Goal: Book appointment/travel/reservation

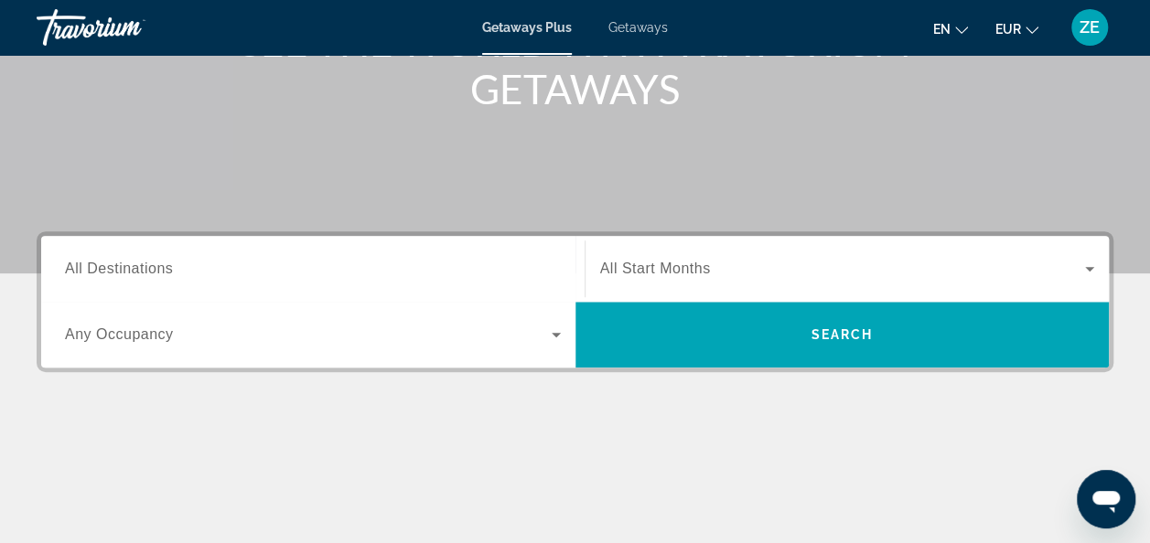
scroll to position [276, 0]
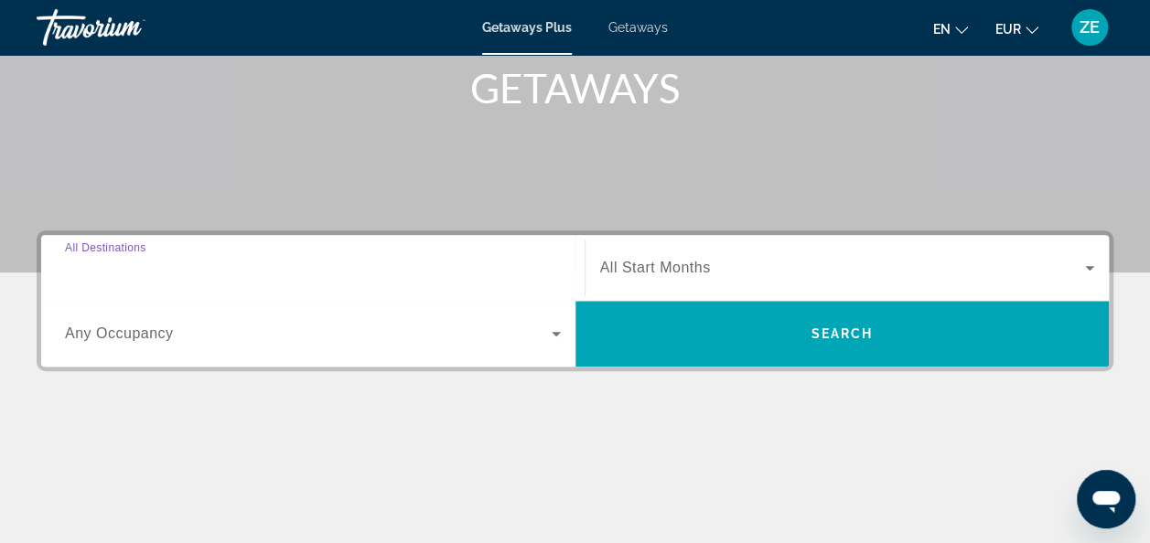
click at [214, 265] on input "Destination All Destinations" at bounding box center [313, 269] width 496 height 22
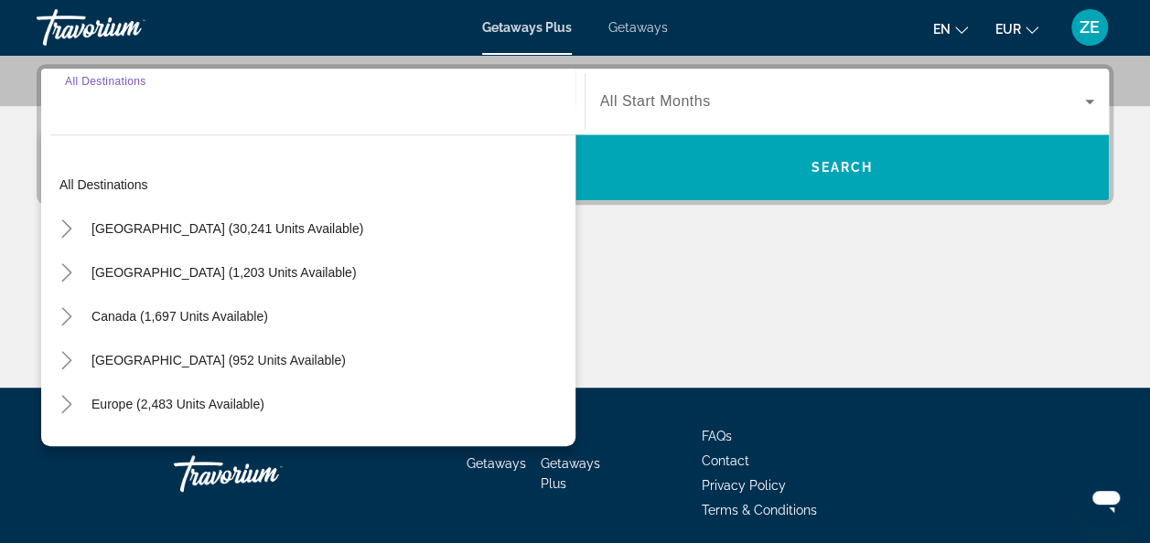
scroll to position [446, 0]
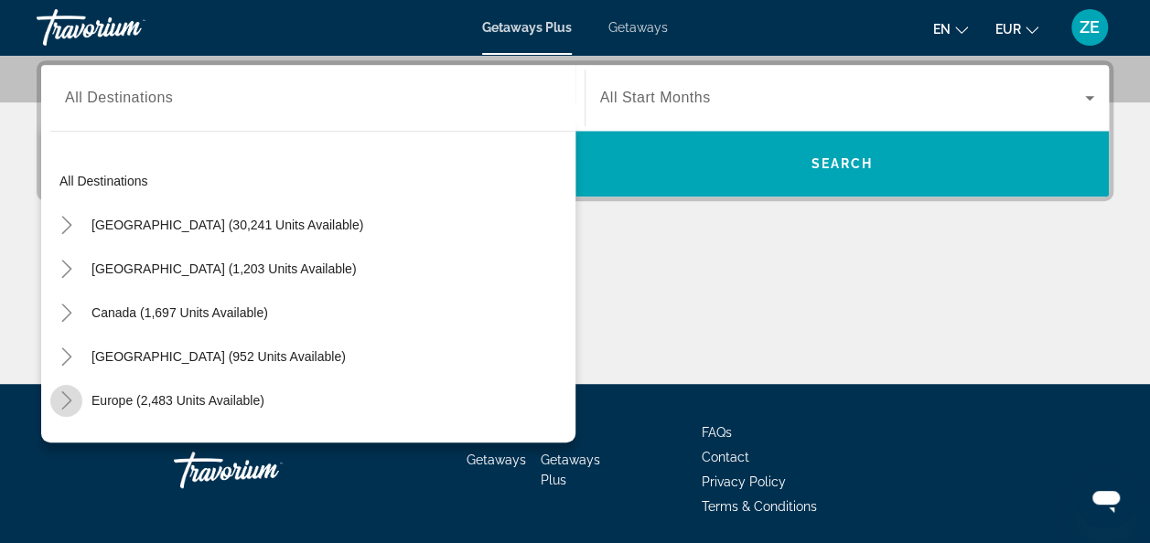
click at [63, 395] on icon "Toggle Europe (2,483 units available)" at bounding box center [67, 401] width 18 height 18
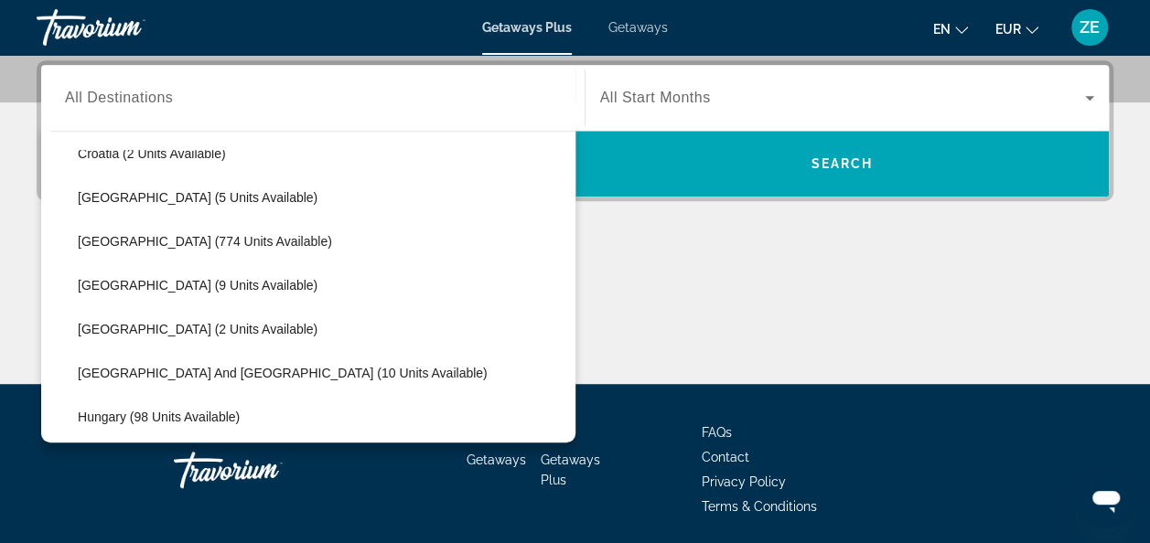
scroll to position [425, 0]
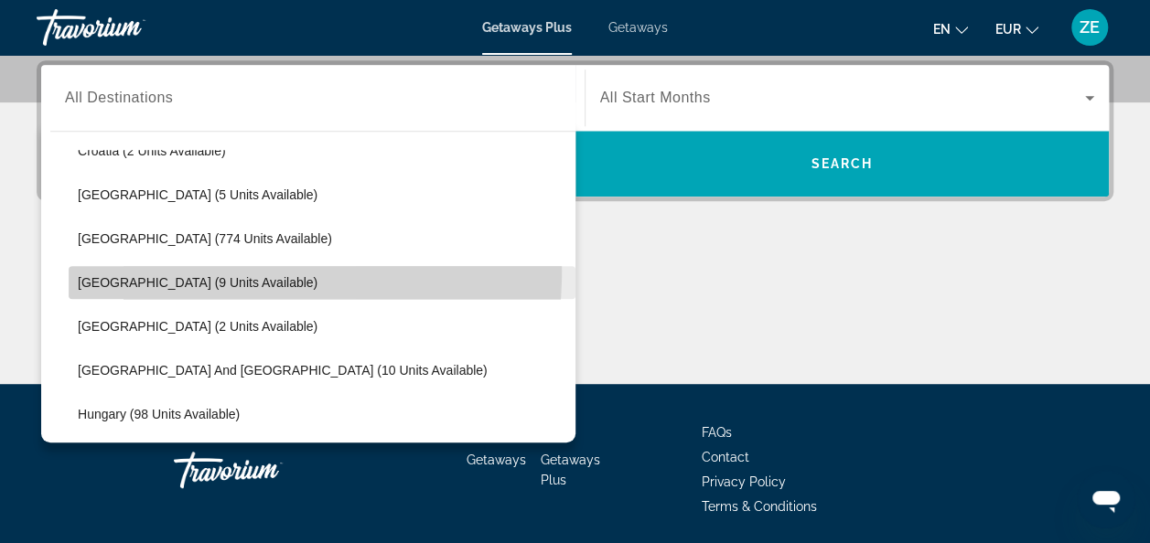
click at [110, 267] on span "Search widget" at bounding box center [322, 283] width 507 height 44
type input "**********"
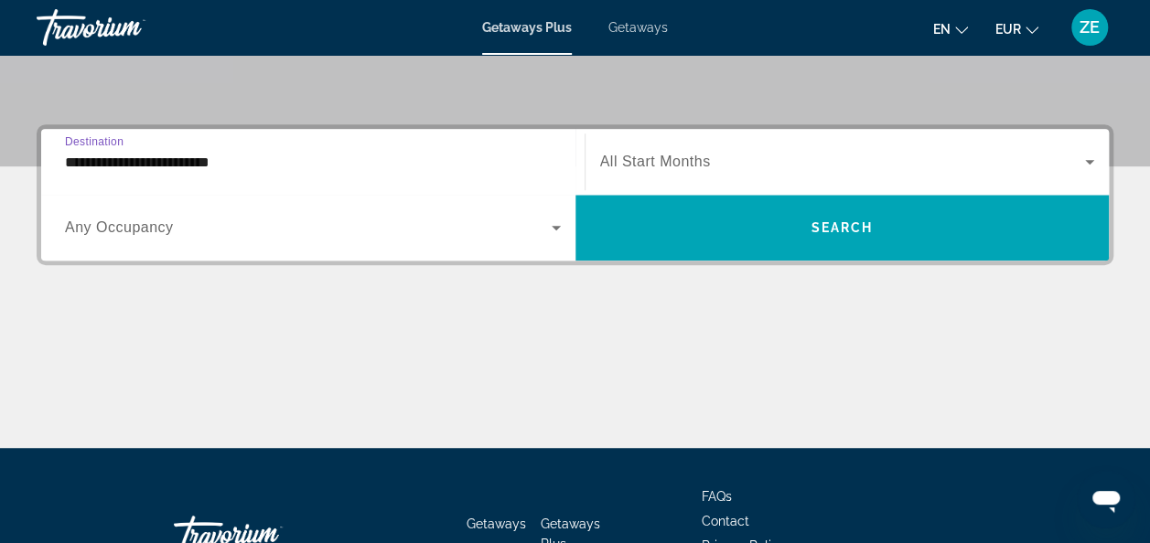
scroll to position [379, 0]
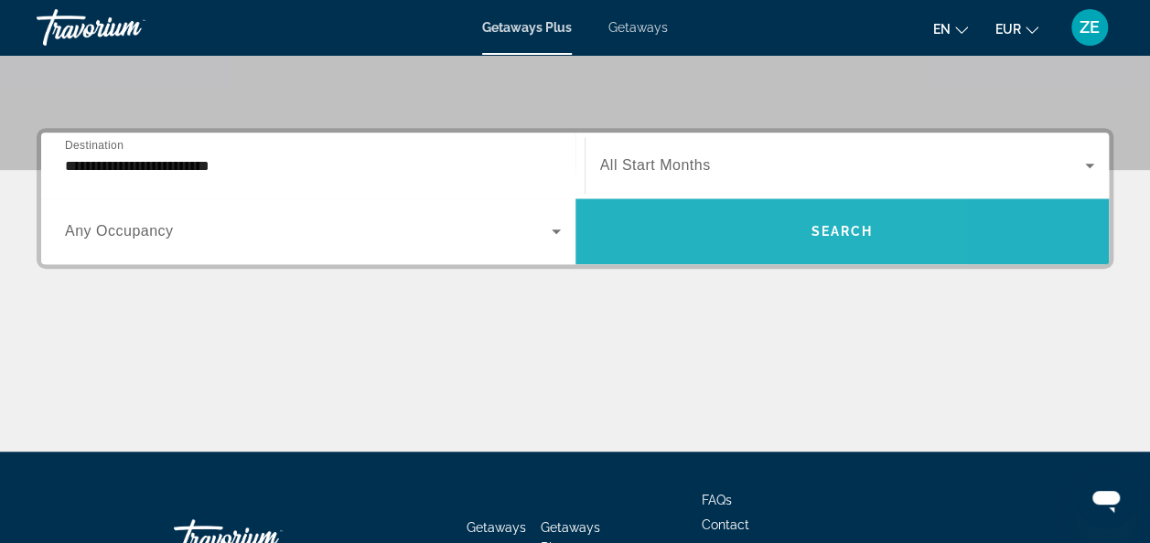
click at [691, 242] on span "Search widget" at bounding box center [842, 231] width 534 height 44
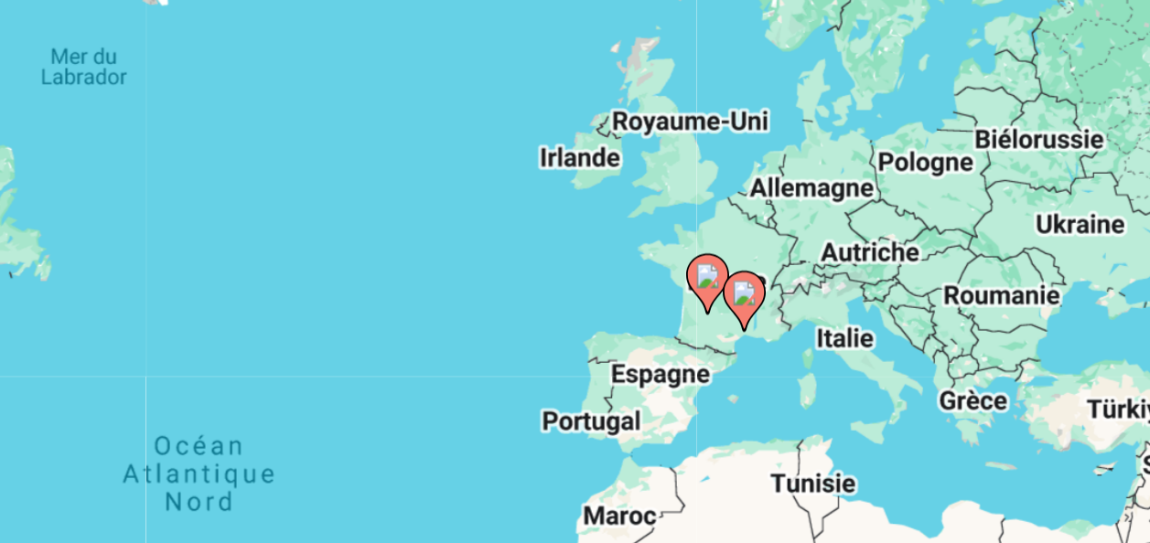
click at [751, 350] on image "Main content" at bounding box center [751, 351] width 11 height 11
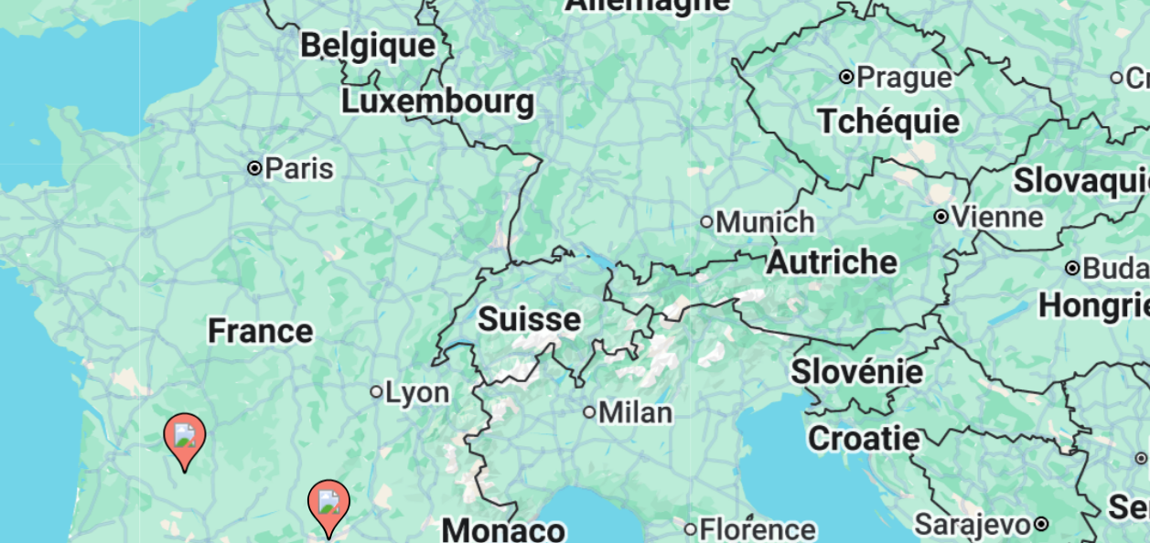
click at [575, 445] on icon "Main content" at bounding box center [574, 444] width 16 height 24
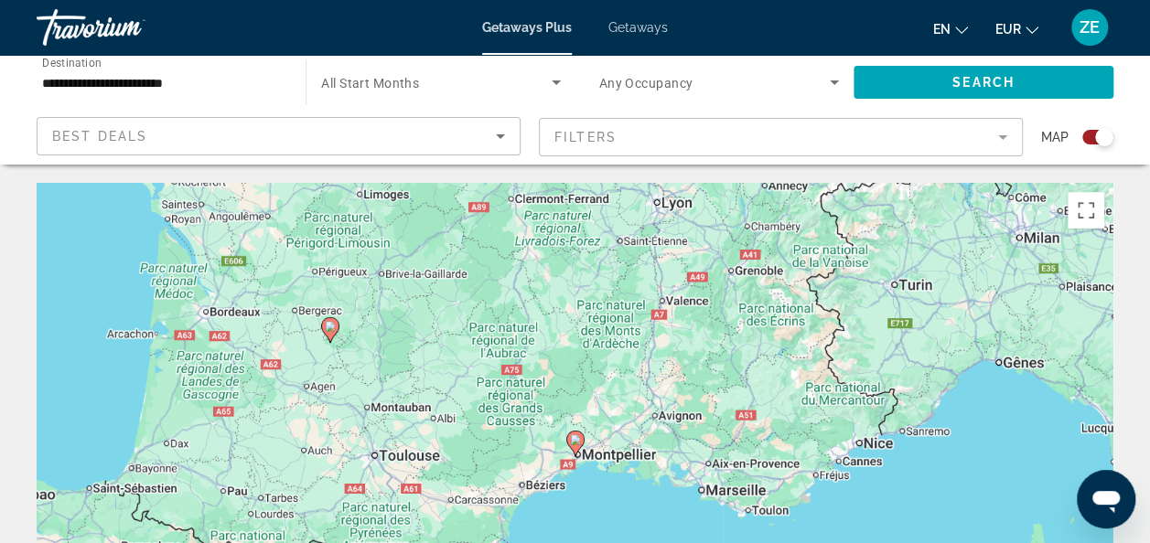
click at [79, 88] on input "**********" at bounding box center [162, 83] width 240 height 22
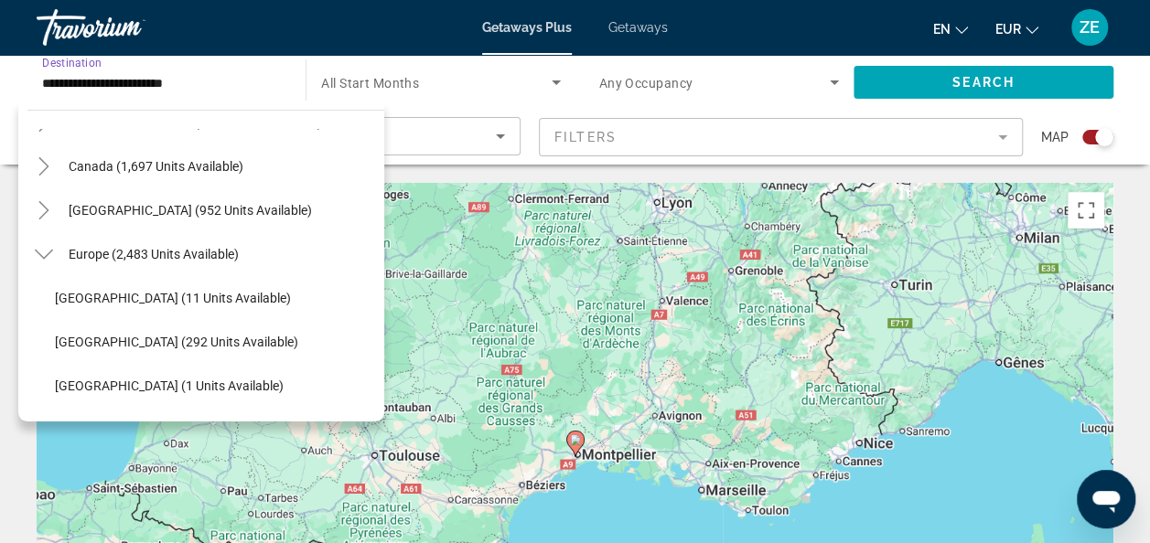
scroll to position [114, 0]
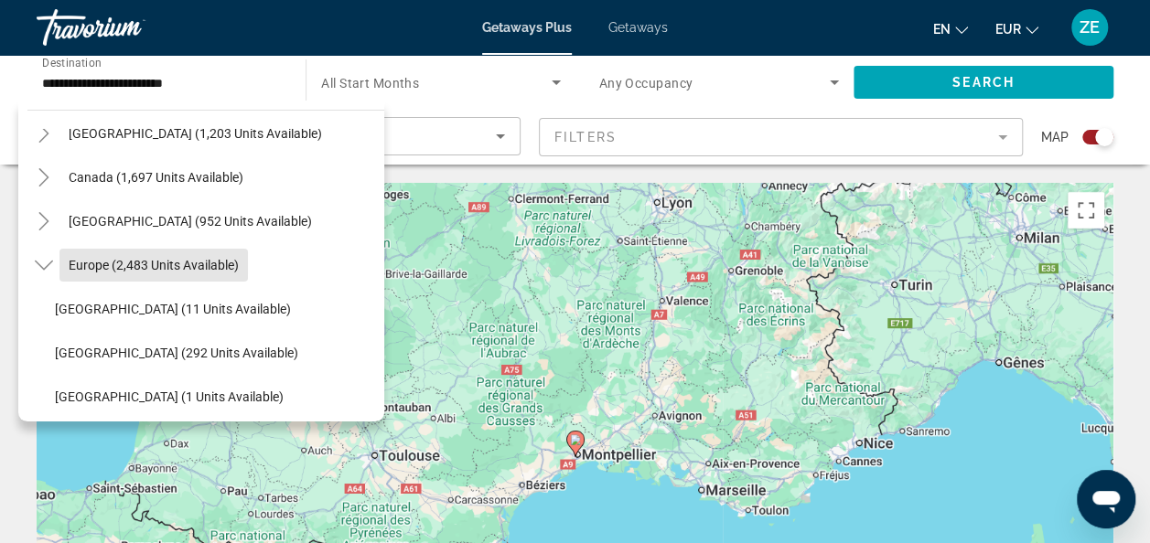
click at [70, 261] on span "Europe (2,483 units available)" at bounding box center [154, 265] width 170 height 15
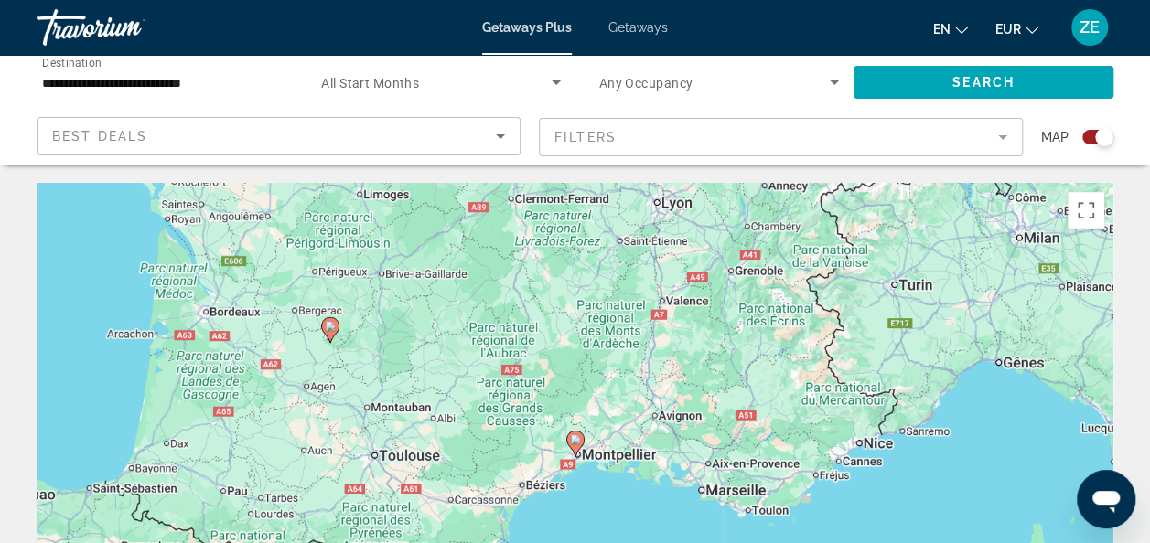
click at [404, 70] on div "Search widget" at bounding box center [440, 82] width 239 height 51
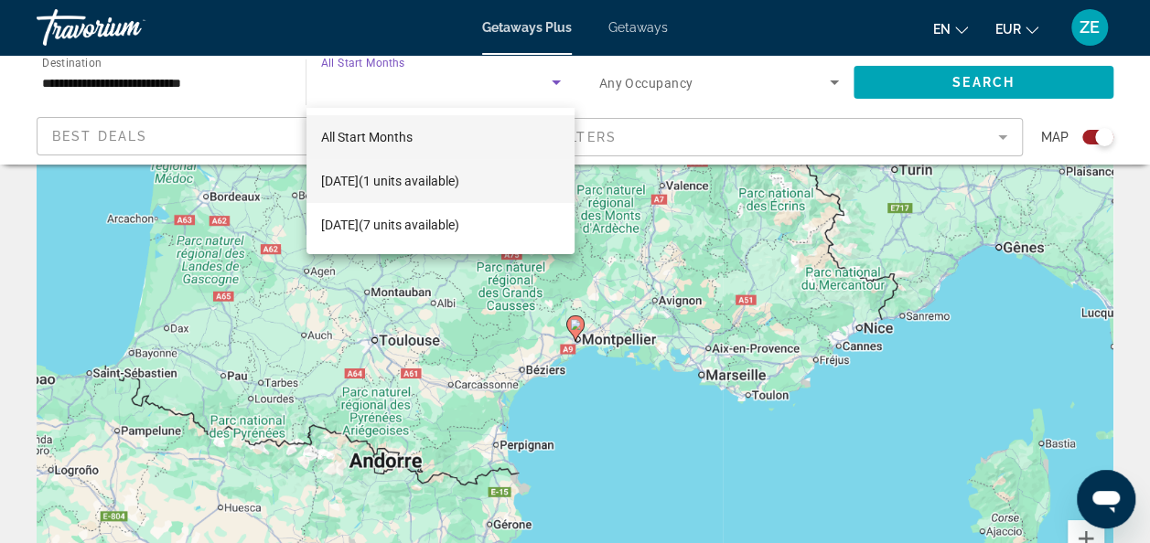
scroll to position [118, 0]
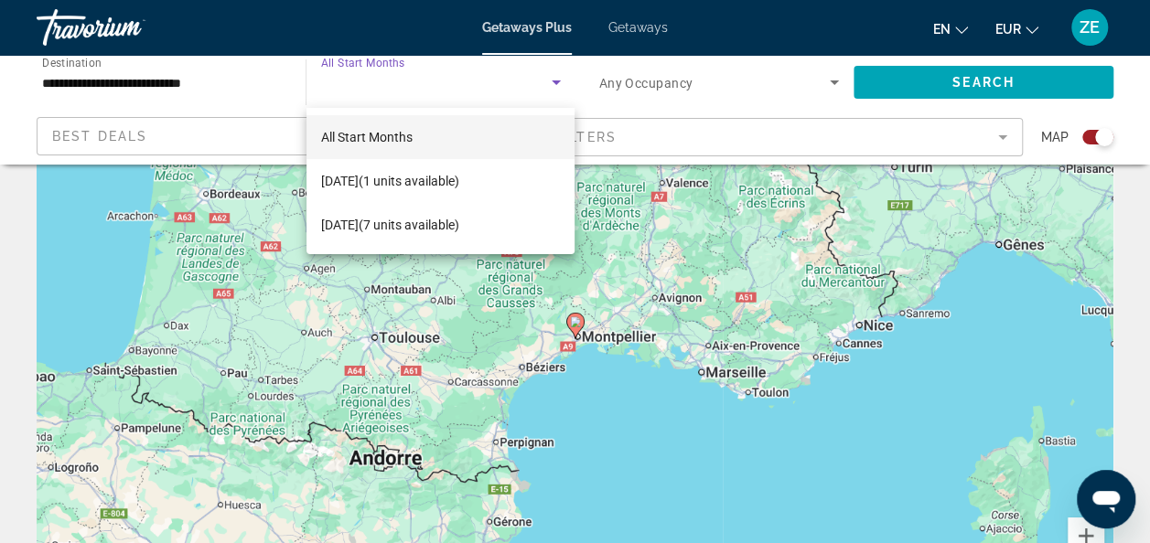
click at [565, 83] on div at bounding box center [575, 271] width 1150 height 543
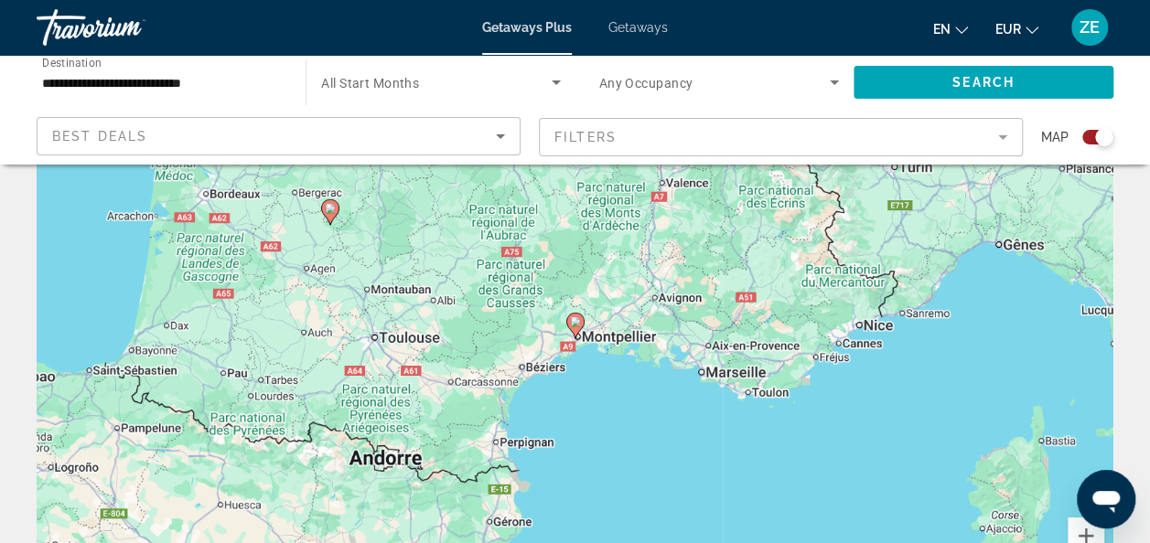
click at [550, 83] on icon "Search widget" at bounding box center [556, 82] width 22 height 22
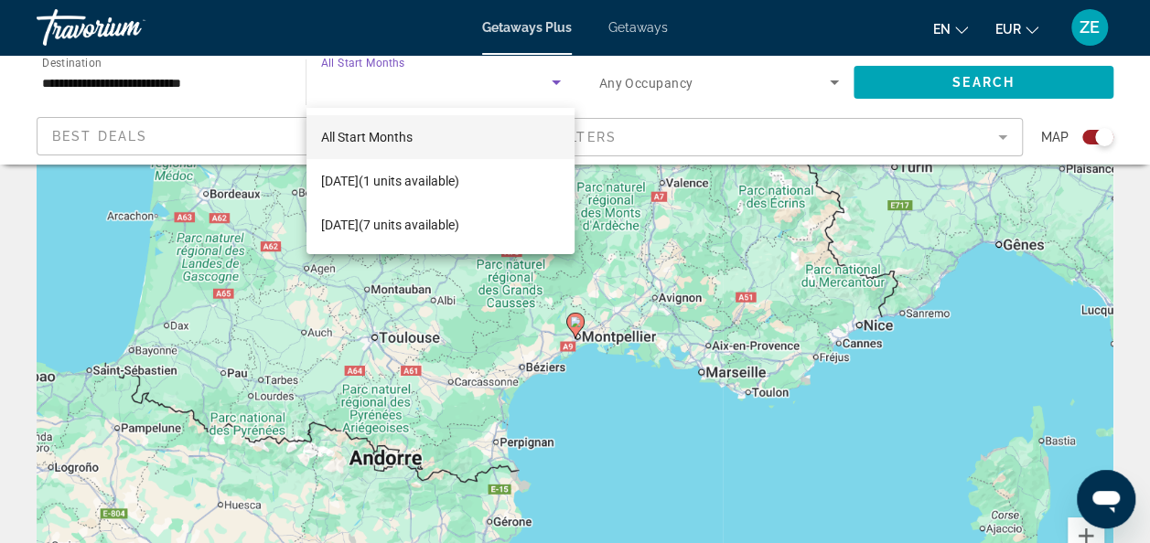
click at [550, 83] on div at bounding box center [575, 271] width 1150 height 543
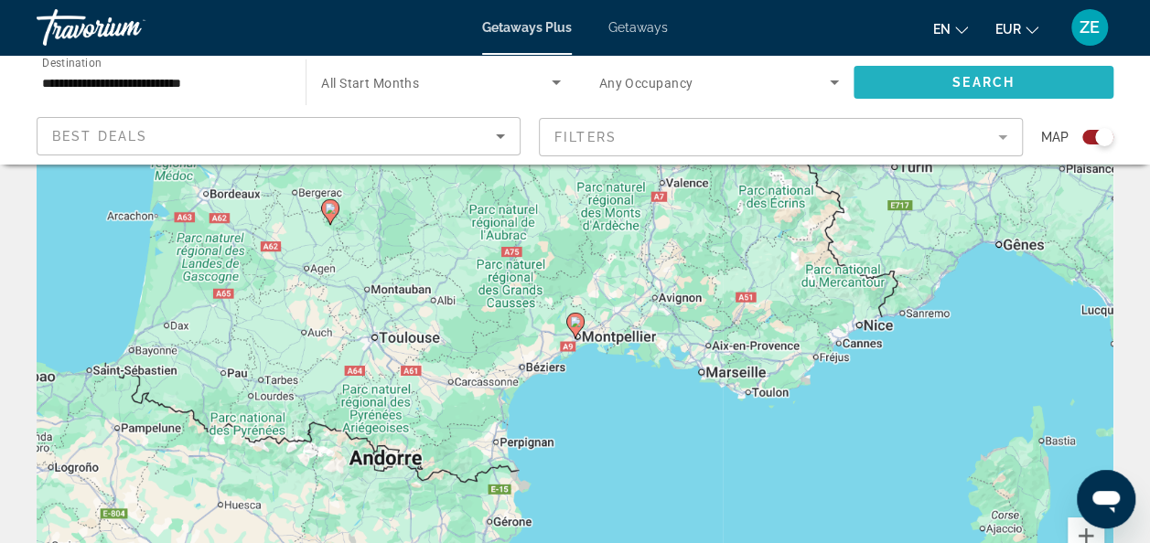
click at [902, 73] on span "Search widget" at bounding box center [983, 82] width 260 height 44
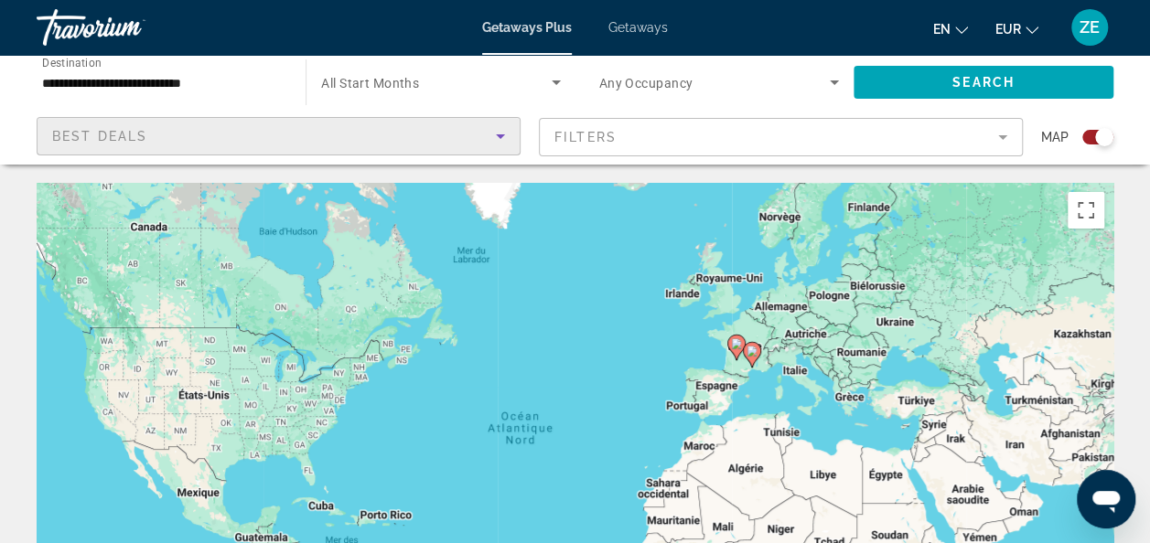
click at [381, 138] on div "Best Deals" at bounding box center [274, 136] width 444 height 22
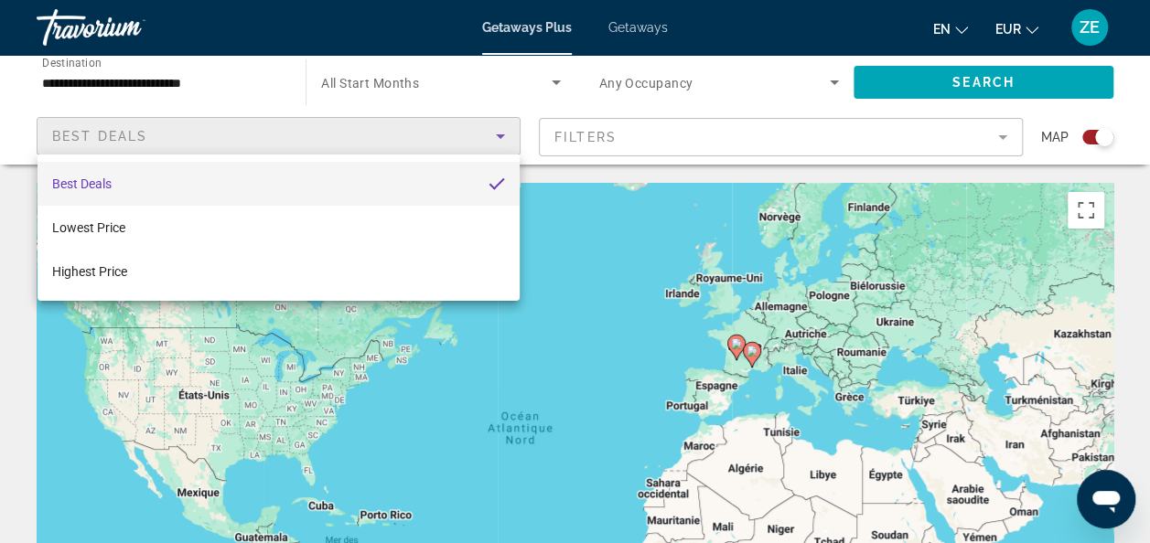
click at [314, 134] on div at bounding box center [575, 271] width 1150 height 543
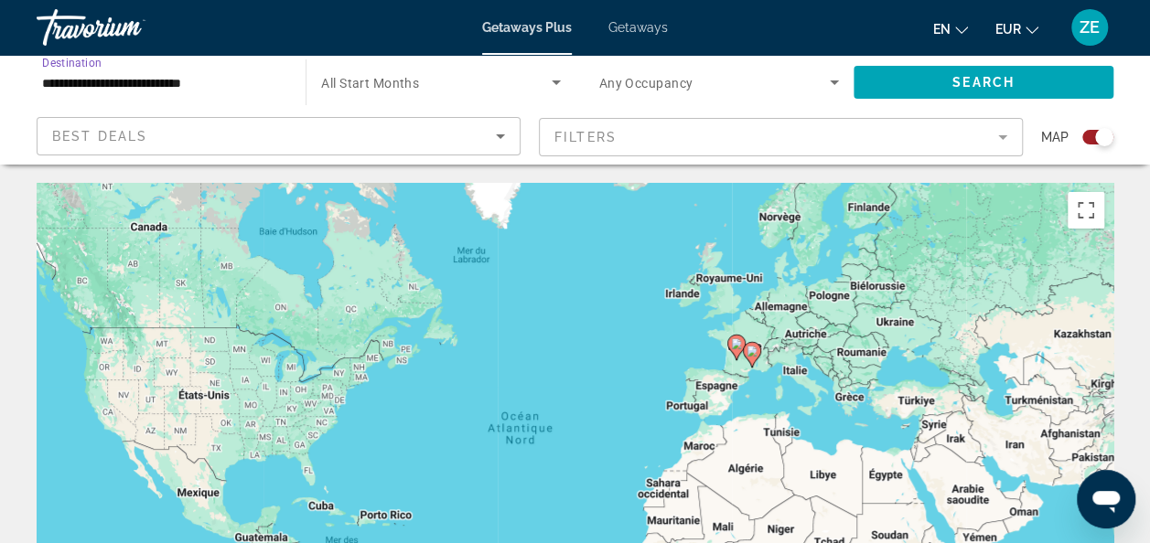
click at [126, 84] on input "**********" at bounding box center [162, 83] width 240 height 22
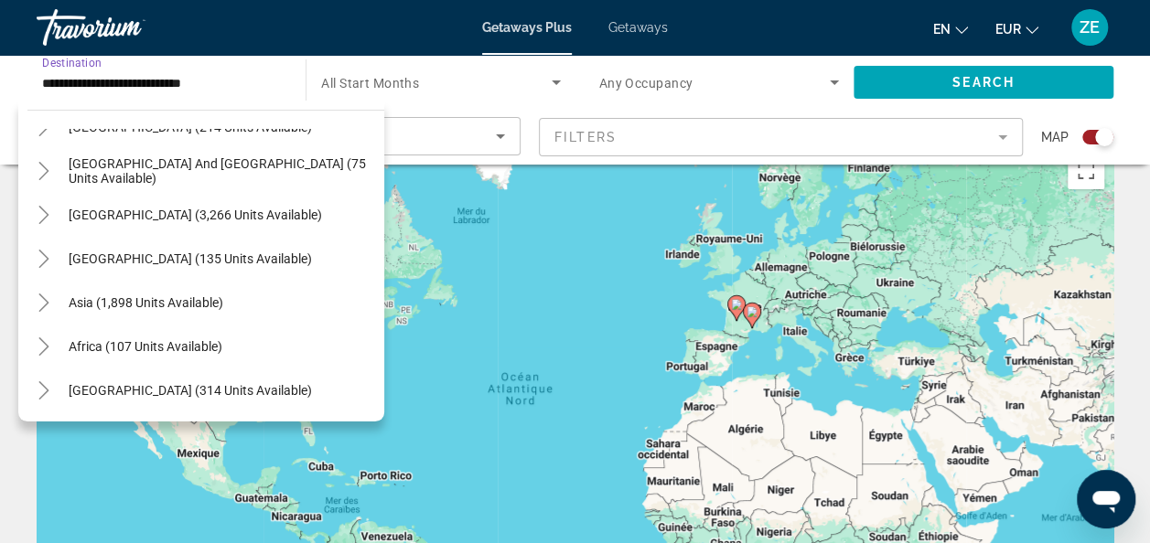
scroll to position [47, 0]
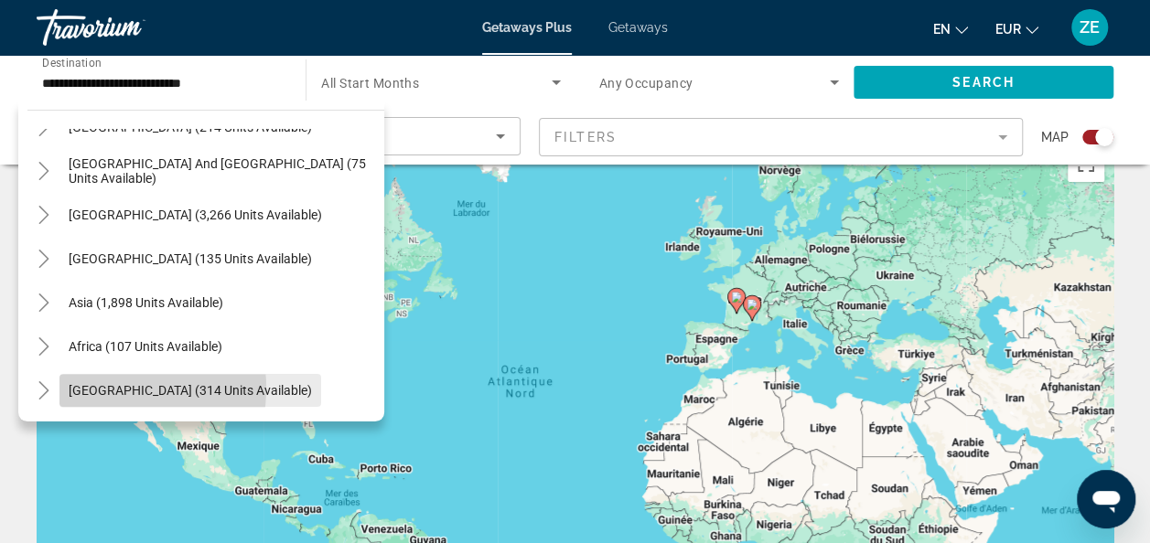
click at [91, 388] on span "[GEOGRAPHIC_DATA] (314 units available)" at bounding box center [190, 390] width 243 height 15
type input "**********"
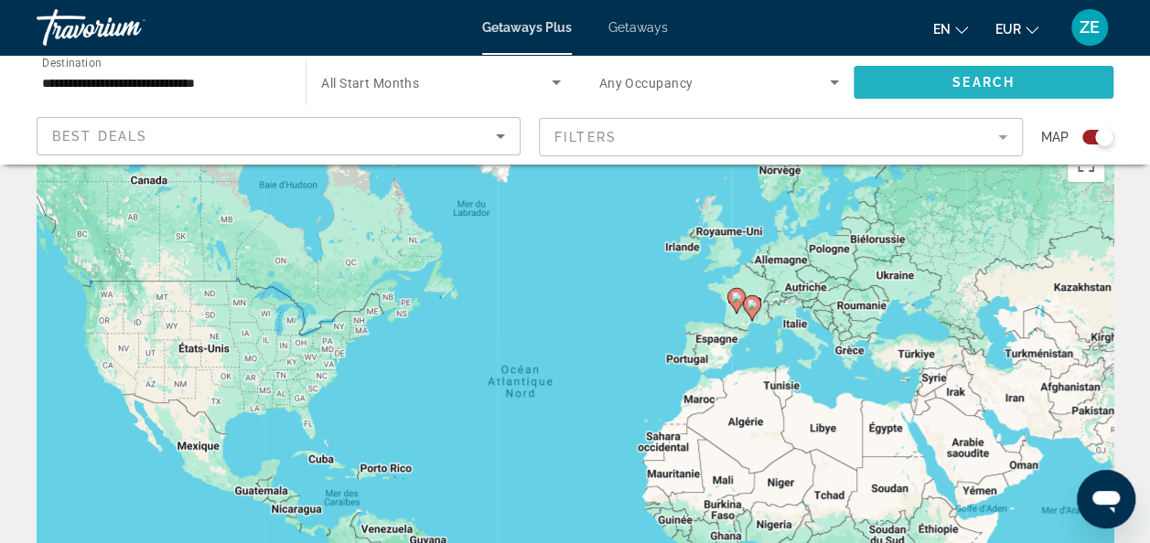
click at [986, 82] on span "Search" at bounding box center [983, 82] width 62 height 15
